Goal: Task Accomplishment & Management: Manage account settings

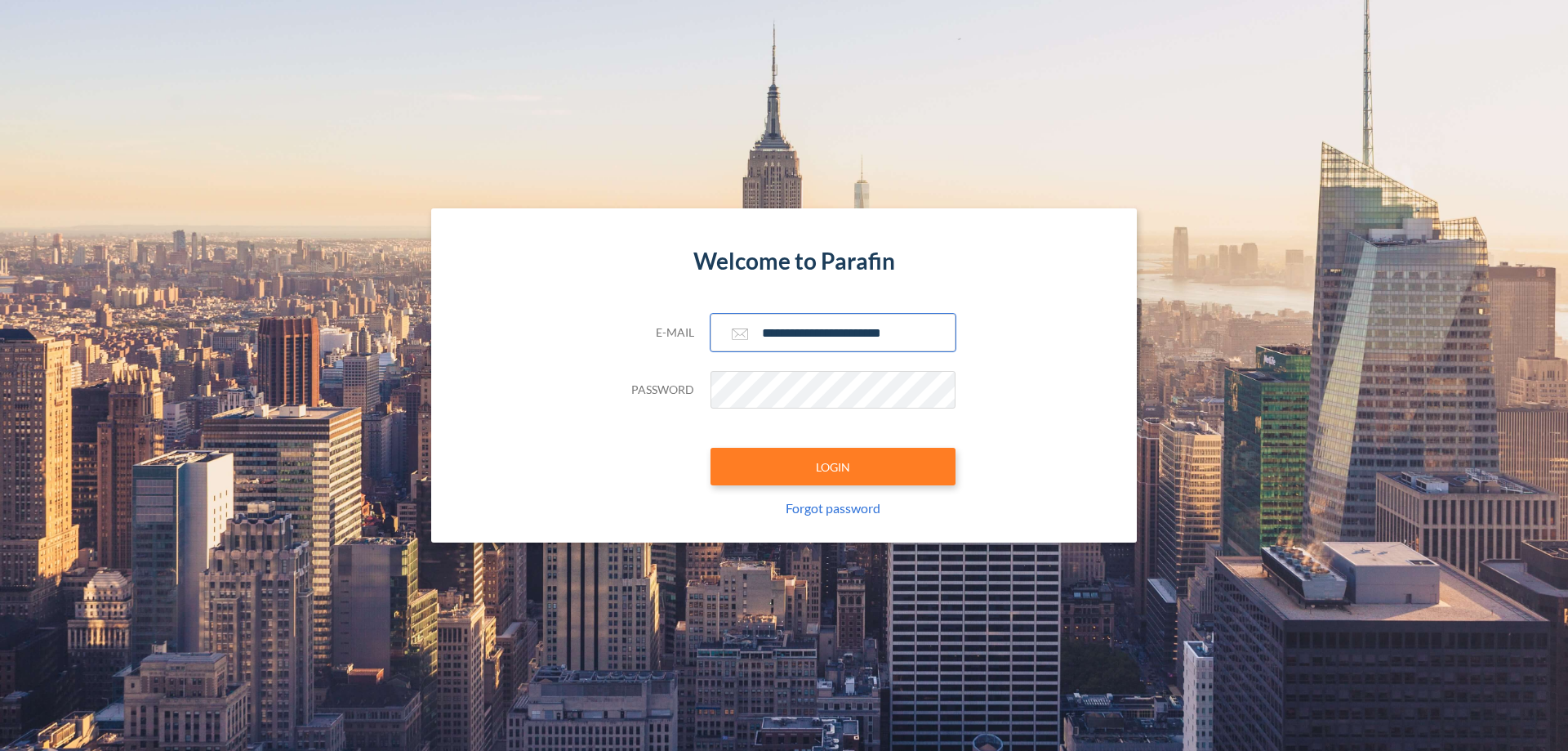
type input "**********"
click at [833, 467] on button "LOGIN" at bounding box center [833, 467] width 246 height 38
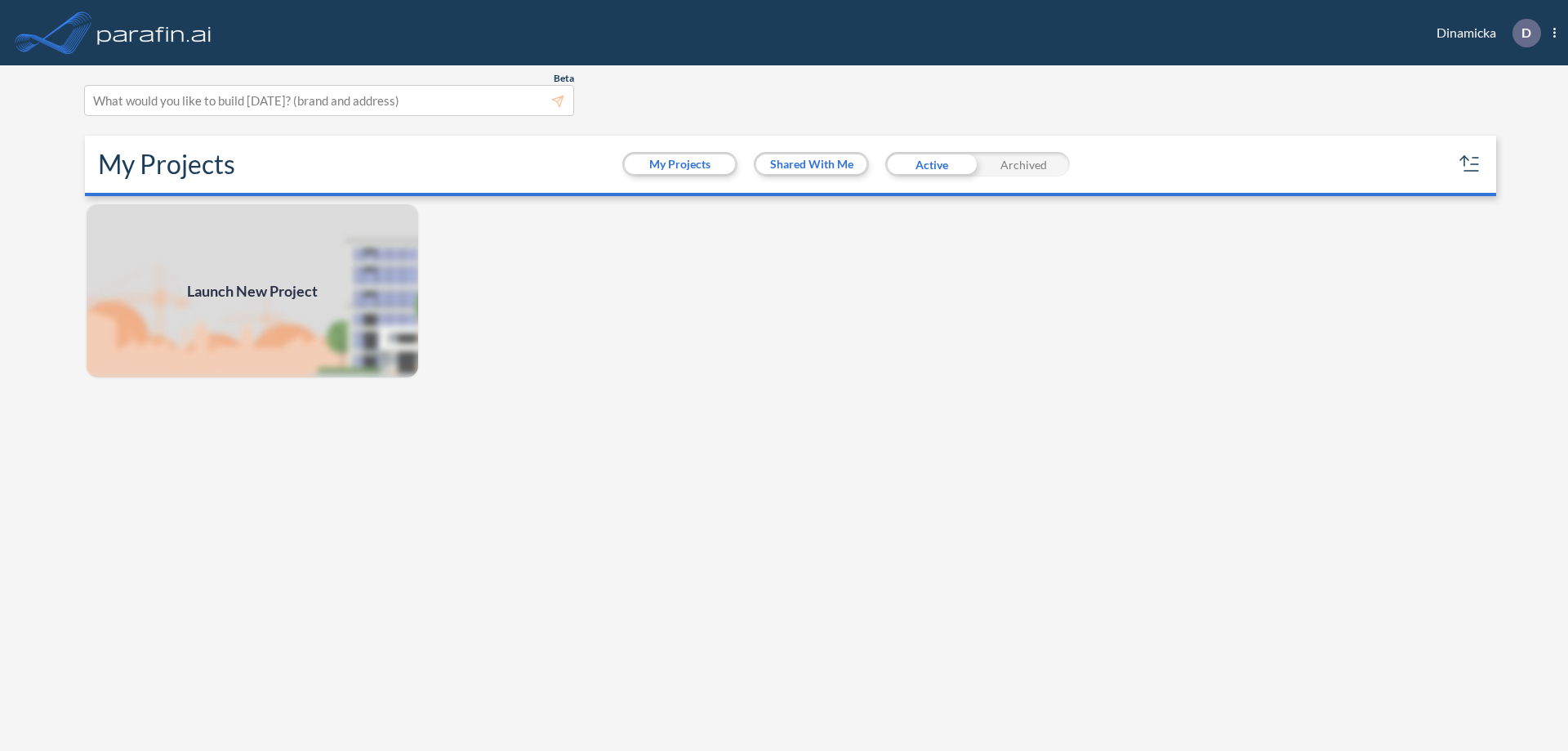
scroll to position [4, 0]
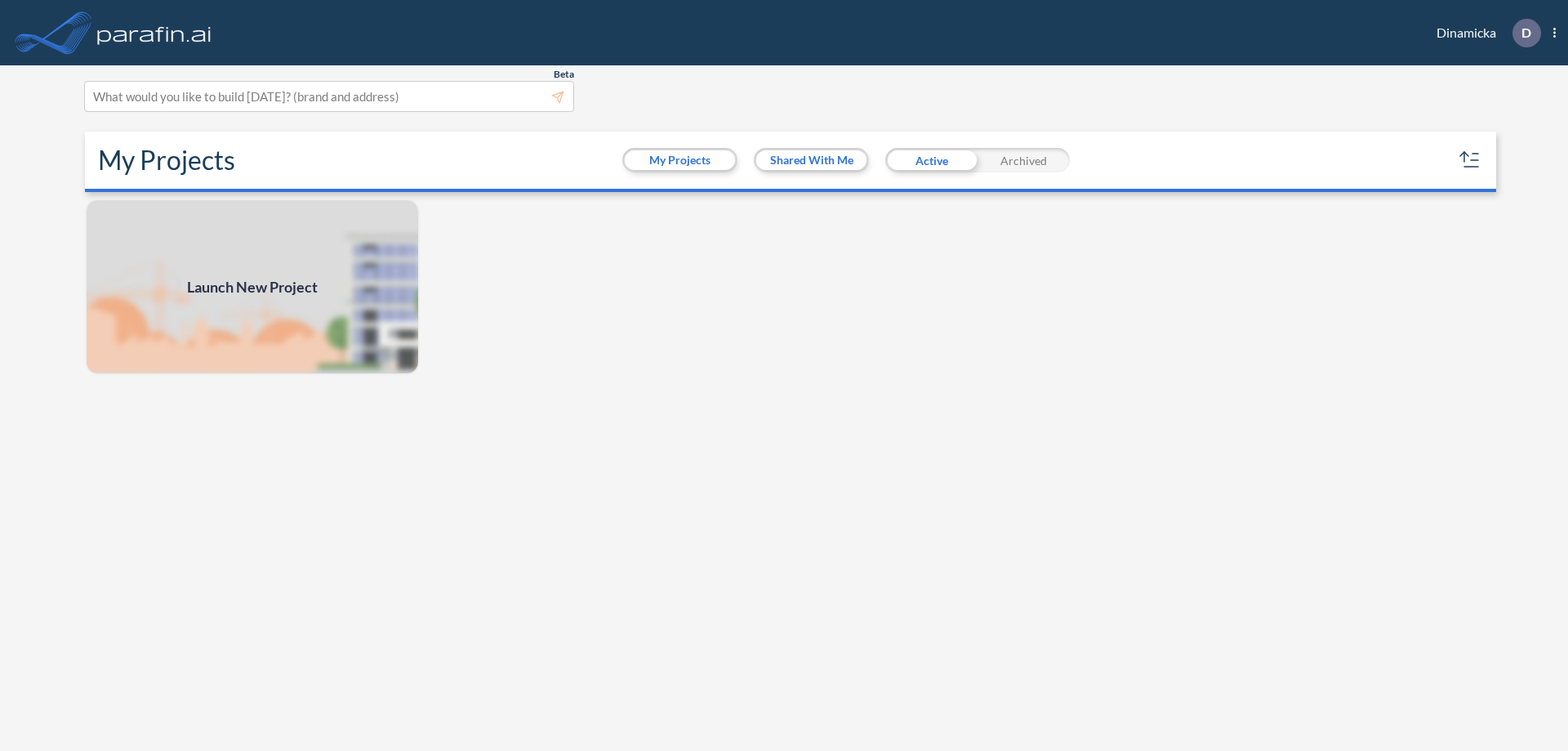
click at [1024, 160] on div "Archived" at bounding box center [1023, 160] width 92 height 25
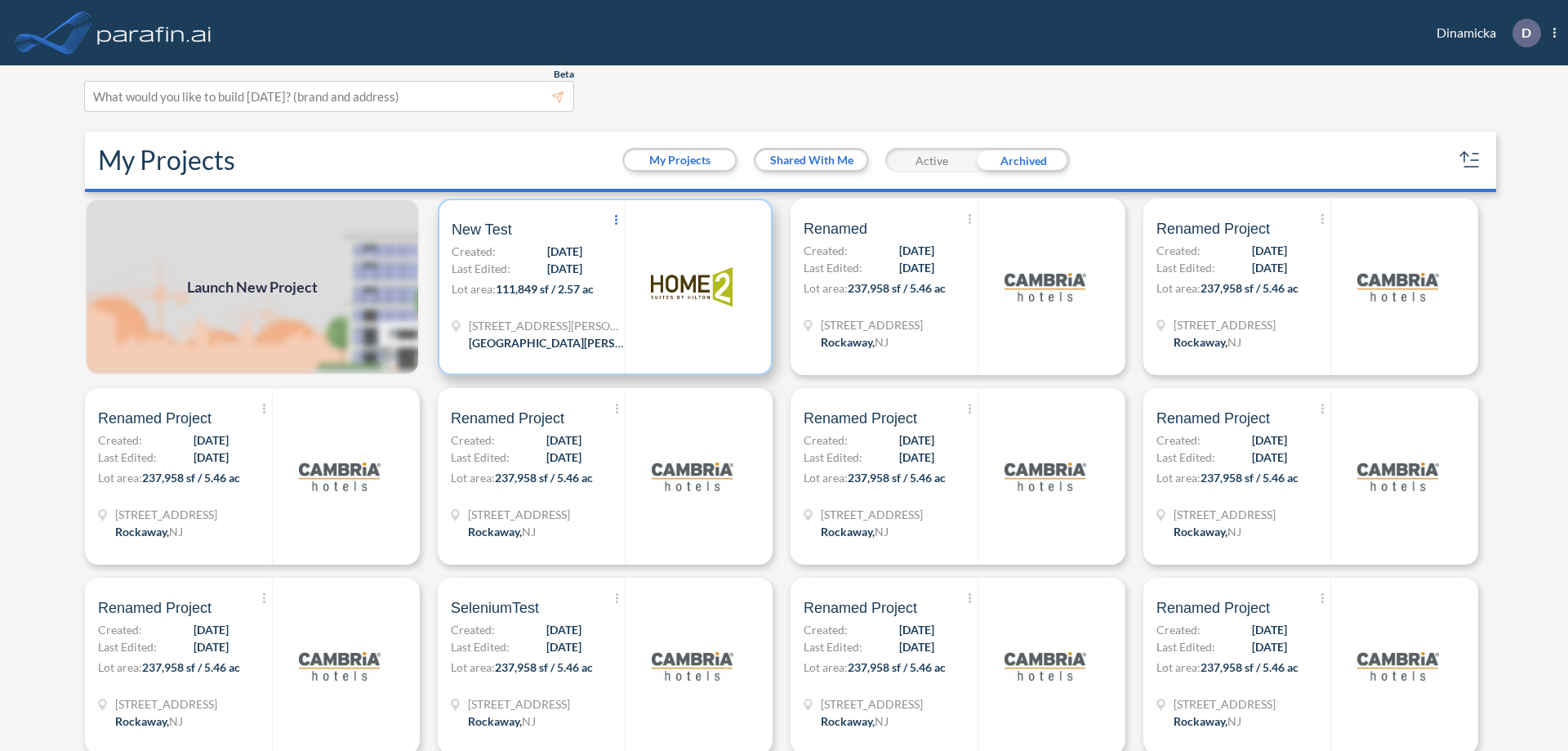
scroll to position [9, 0]
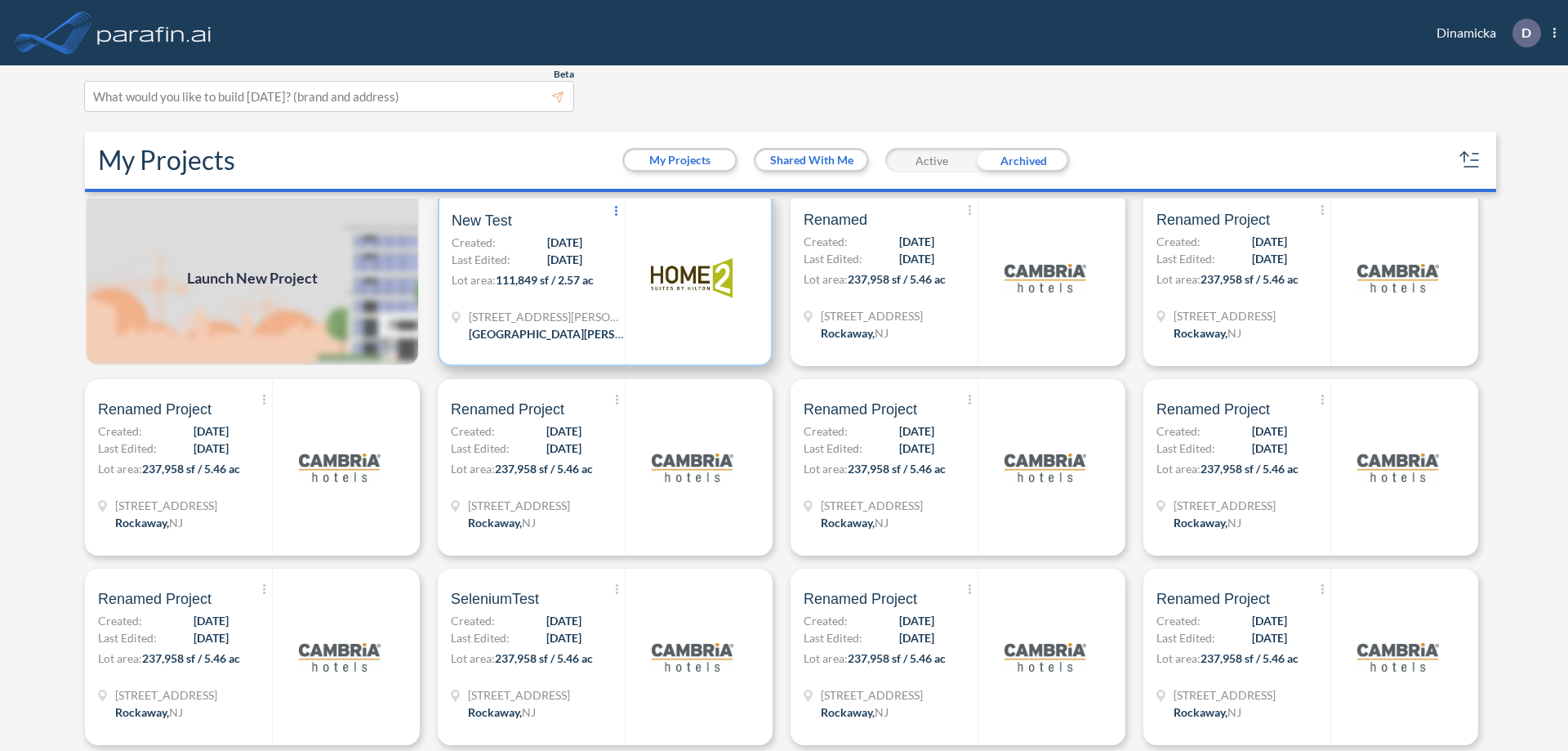
click at [615, 211] on icon at bounding box center [616, 211] width 3 height 9
